Goal: Task Accomplishment & Management: Use online tool/utility

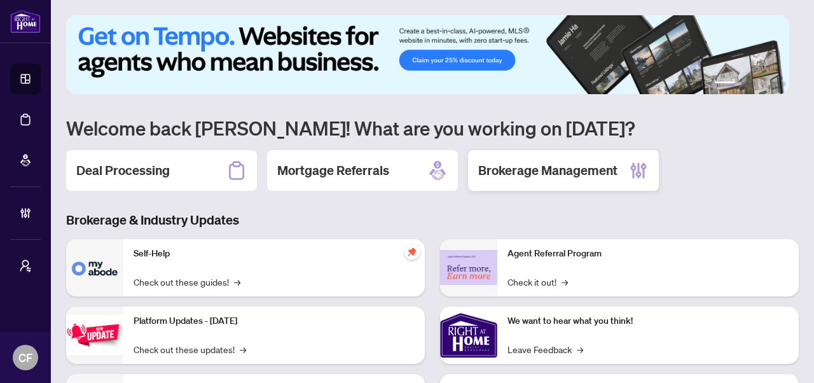
click at [509, 162] on h2 "Brokerage Management" at bounding box center [547, 171] width 139 height 18
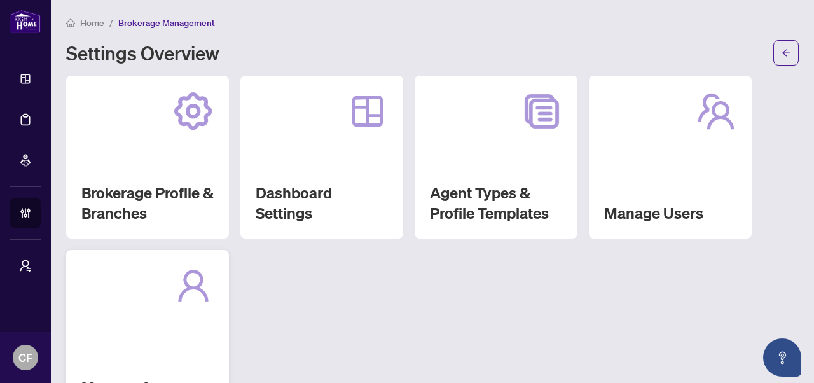
click at [206, 294] on icon at bounding box center [193, 286] width 34 height 36
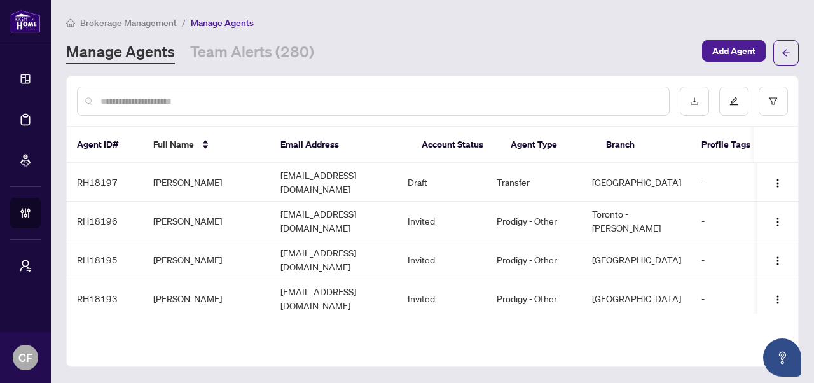
click at [141, 24] on span "Brokerage Management" at bounding box center [128, 22] width 97 height 11
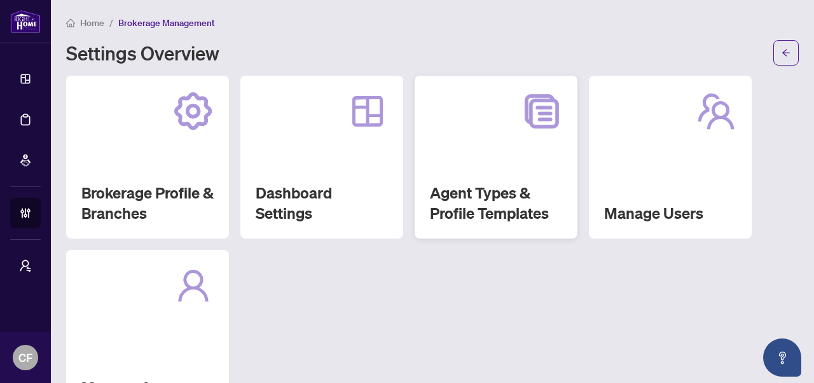
click at [476, 205] on h2 "Agent Types & Profile Templates" at bounding box center [496, 202] width 132 height 41
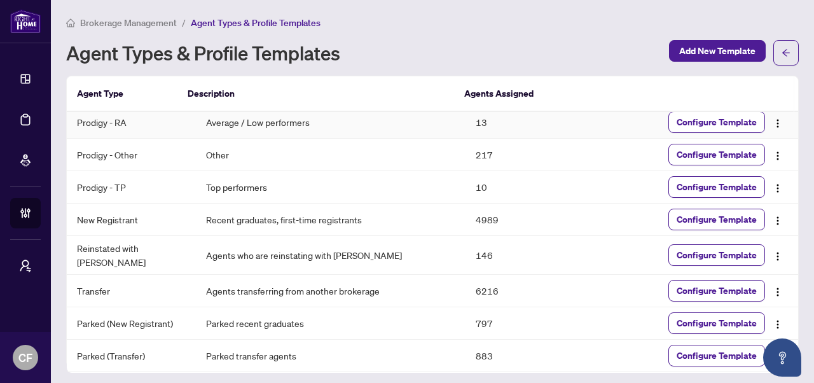
scroll to position [76, 0]
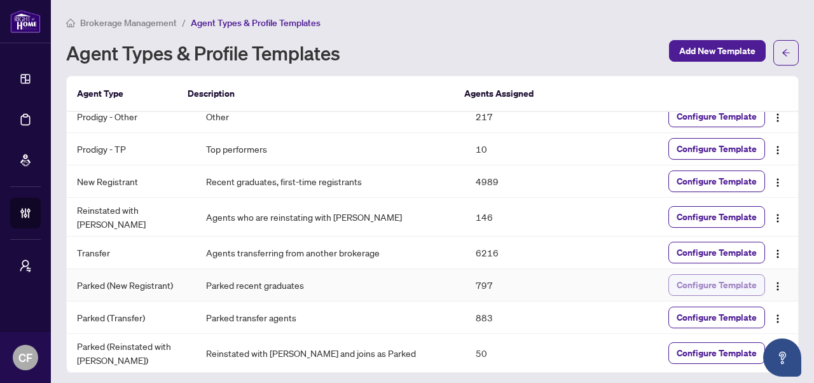
click at [703, 282] on span "Configure Template" at bounding box center [717, 285] width 80 height 20
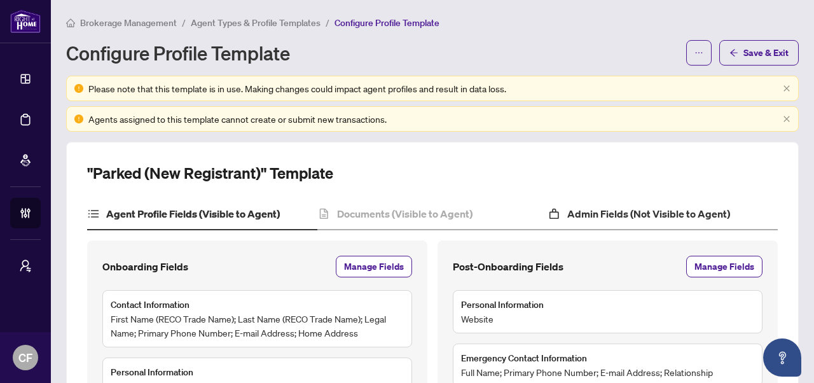
click at [621, 204] on div "Admin Fields (Not Visible to Agent)" at bounding box center [662, 214] width 230 height 32
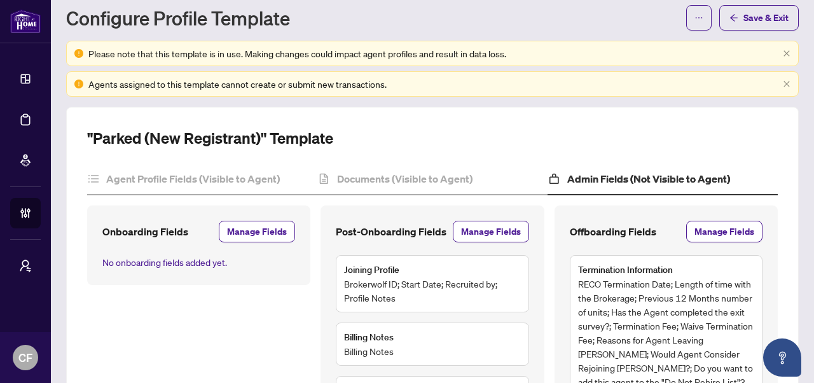
scroll to position [159, 0]
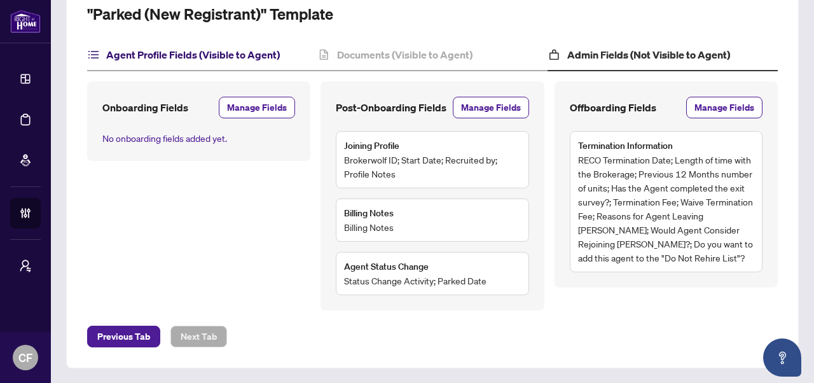
click at [246, 55] on h4 "Agent Profile Fields (Visible to Agent)" at bounding box center [193, 54] width 174 height 15
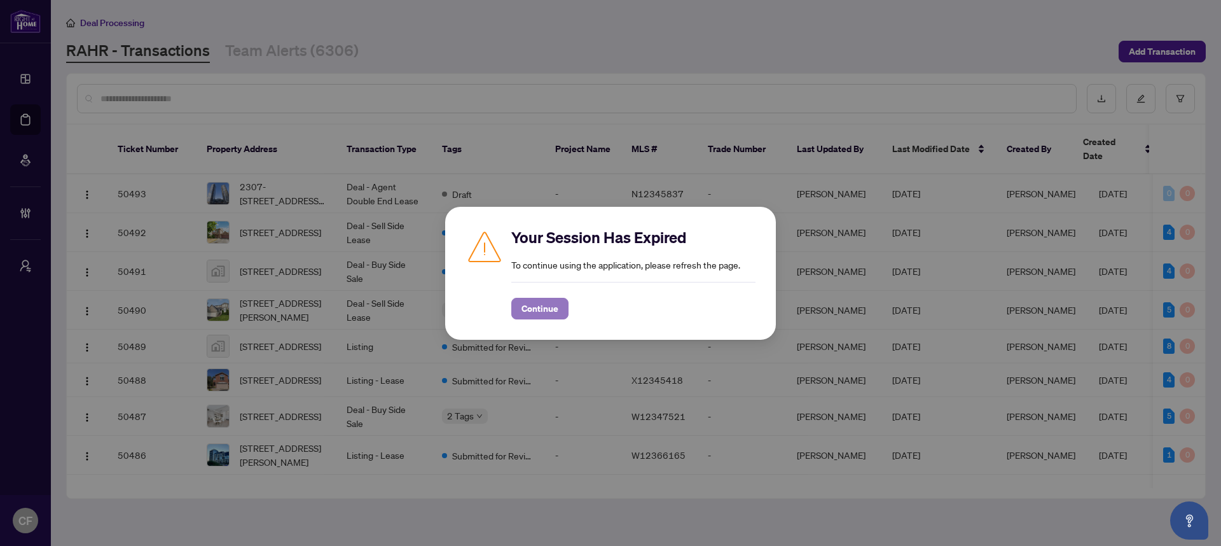
click at [537, 306] on span "Continue" at bounding box center [539, 308] width 37 height 20
